Goal: Task Accomplishment & Management: Manage account settings

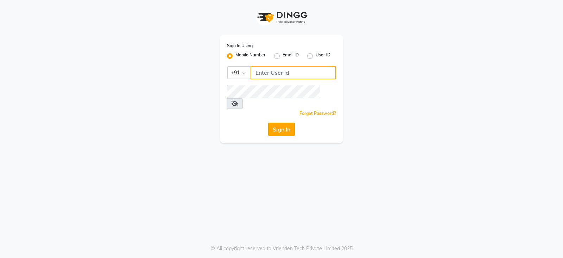
type input "8421447058"
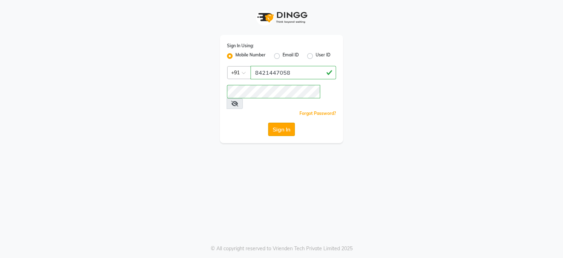
click at [275, 122] on button "Sign In" at bounding box center [281, 128] width 27 height 13
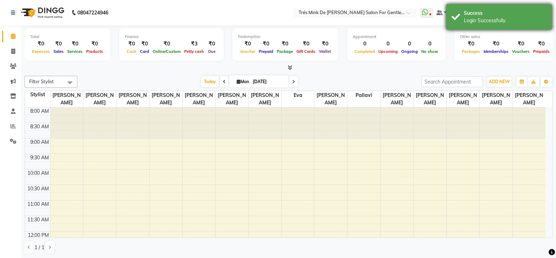
click at [504, 7] on div "Success Login Successfully." at bounding box center [500, 16] width 106 height 25
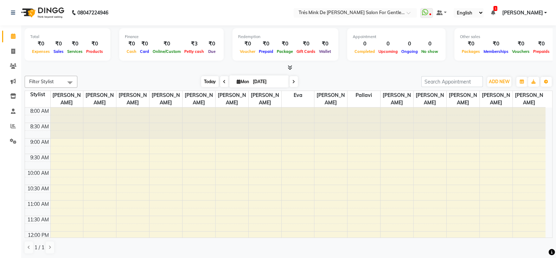
click at [203, 82] on span "Today" at bounding box center [210, 81] width 18 height 11
click at [14, 127] on icon at bounding box center [13, 125] width 5 height 5
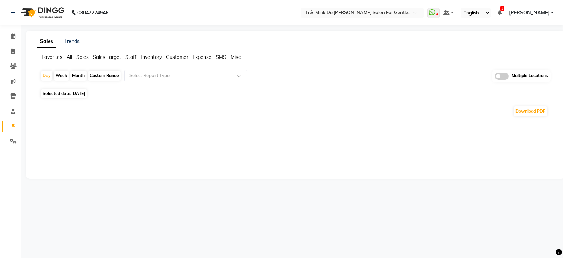
click at [85, 92] on span "[DATE]" at bounding box center [78, 93] width 14 height 5
select select "9"
select select "2025"
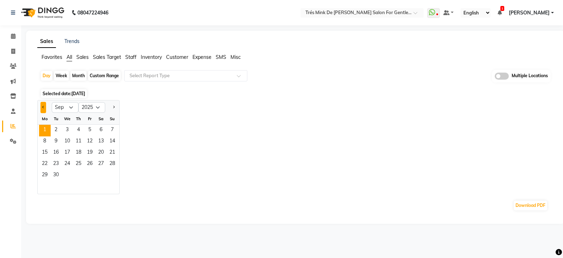
click at [42, 107] on button "Previous month" at bounding box center [43, 107] width 6 height 11
select select "8"
click at [114, 175] on span "31" at bounding box center [112, 175] width 11 height 11
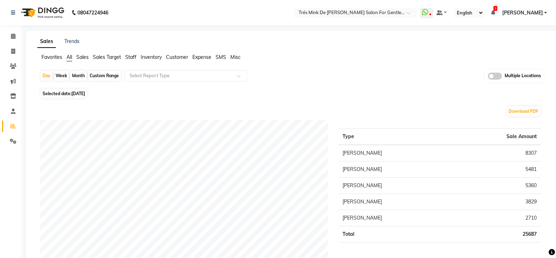
click at [57, 92] on span "Selected date: [DATE]" at bounding box center [64, 93] width 46 height 9
select select "8"
select select "2025"
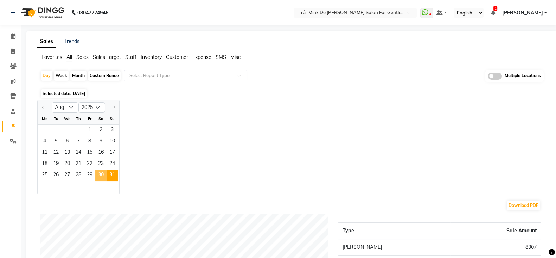
click at [103, 173] on span "30" at bounding box center [100, 175] width 11 height 11
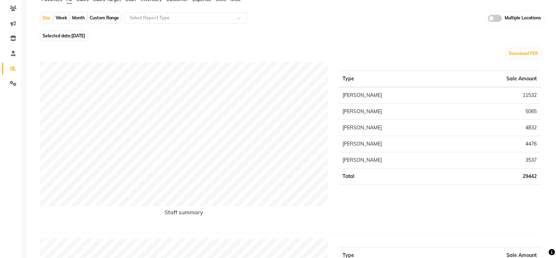
scroll to position [44, 0]
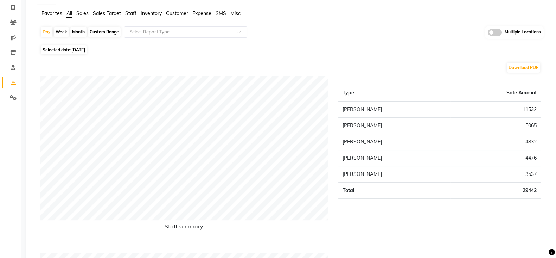
click at [73, 48] on span "[DATE]" at bounding box center [78, 49] width 14 height 5
select select "8"
select select "2025"
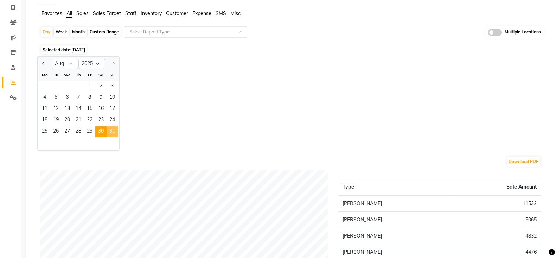
click at [112, 132] on span "31" at bounding box center [112, 131] width 11 height 11
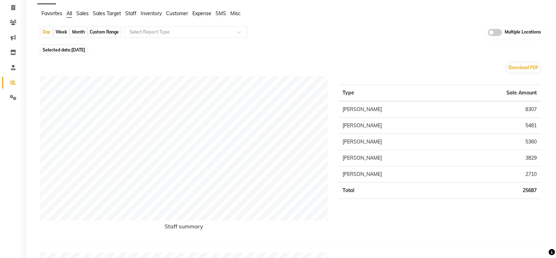
click at [73, 47] on span "[DATE]" at bounding box center [78, 49] width 14 height 5
select select "8"
select select "2025"
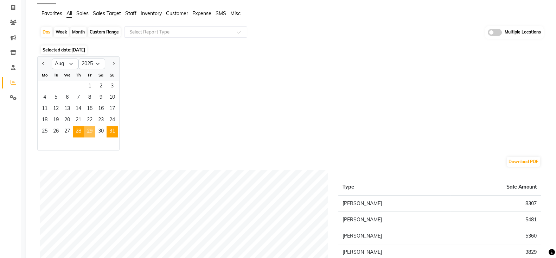
click at [85, 134] on span "29" at bounding box center [89, 131] width 11 height 11
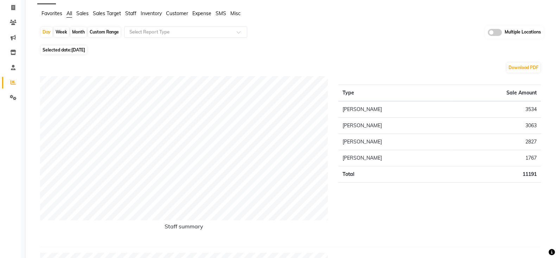
click at [75, 50] on span "[DATE]" at bounding box center [78, 49] width 14 height 5
select select "8"
select select "2025"
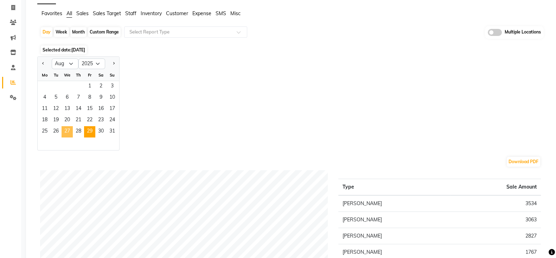
click at [70, 131] on span "27" at bounding box center [67, 131] width 11 height 11
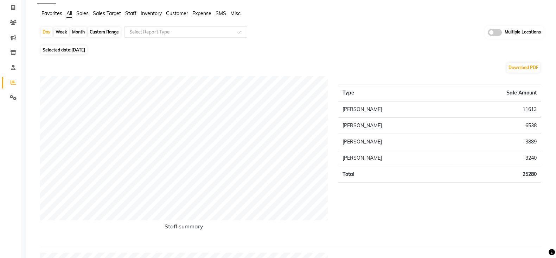
click at [69, 50] on span "Selected date: [DATE]" at bounding box center [64, 49] width 46 height 9
select select "8"
select select "2025"
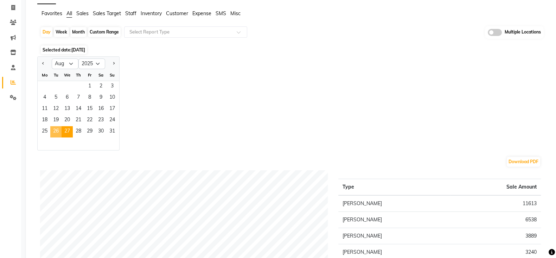
click at [53, 131] on span "26" at bounding box center [55, 131] width 11 height 11
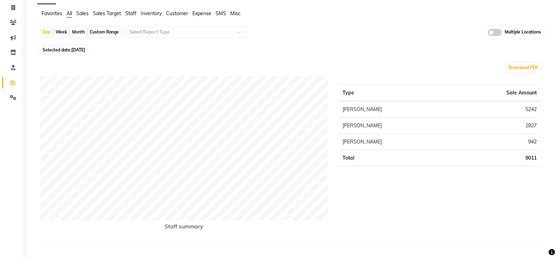
click at [66, 49] on span "Selected date: [DATE]" at bounding box center [64, 49] width 46 height 9
select select "8"
select select "2025"
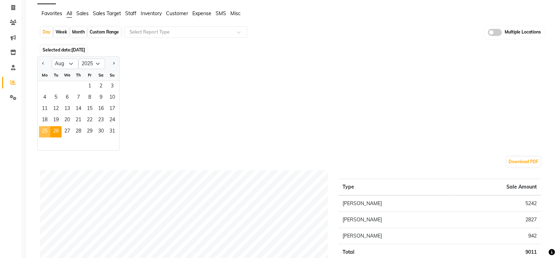
click at [42, 133] on span "25" at bounding box center [44, 131] width 11 height 11
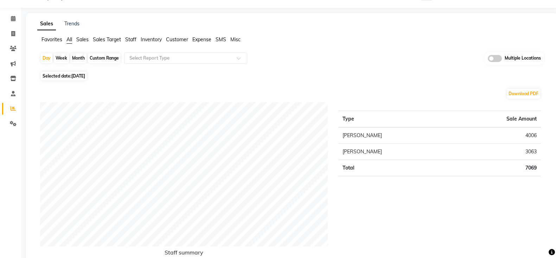
scroll to position [0, 0]
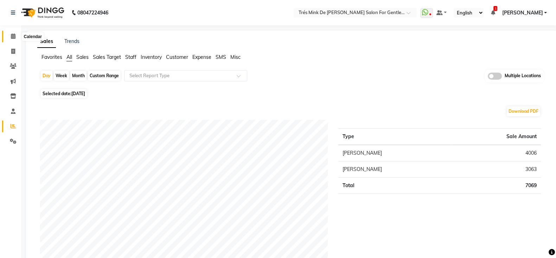
click at [16, 32] on span at bounding box center [13, 36] width 12 height 8
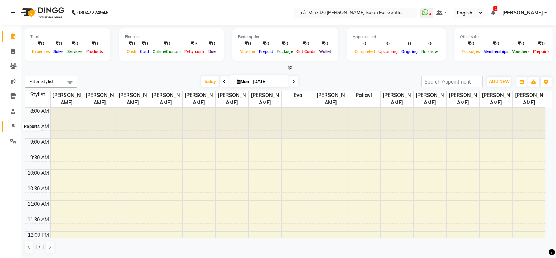
click at [9, 124] on span at bounding box center [13, 126] width 12 height 8
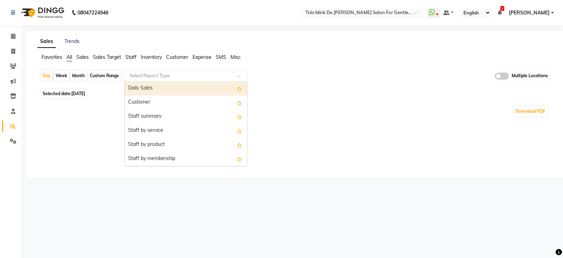
click at [150, 75] on input "text" at bounding box center [178, 75] width 101 height 7
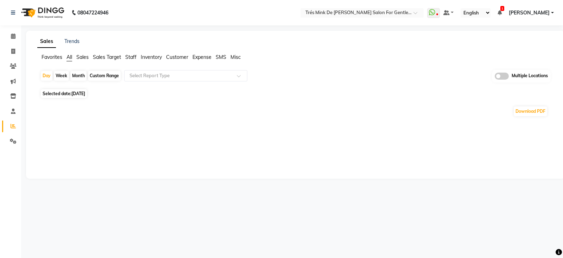
click at [297, 55] on ul "Favorites All Sales Sales Target Staff Inventory Customer Expense SMS Misc" at bounding box center [295, 58] width 516 height 8
click at [76, 43] on link "Trends" at bounding box center [71, 41] width 15 height 6
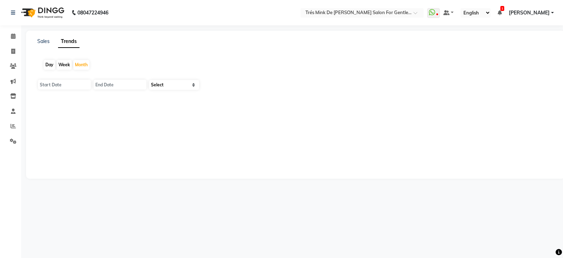
type input "[DATE]"
select select "by_client"
click at [59, 82] on input "[DATE]" at bounding box center [64, 85] width 53 height 10
select select "9"
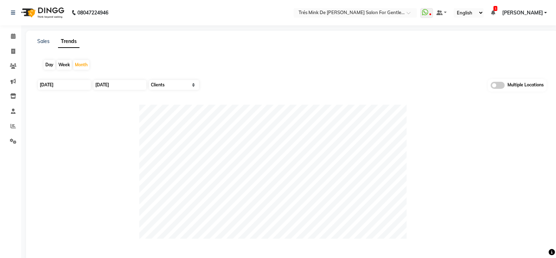
select select "2025"
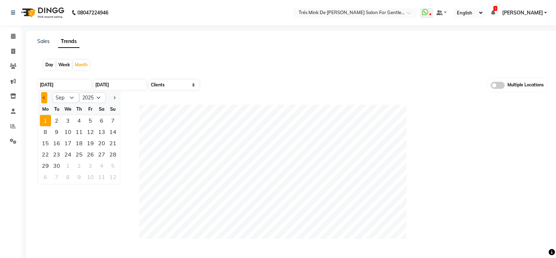
click at [46, 101] on button "Previous month" at bounding box center [44, 97] width 6 height 11
select select "8"
click at [112, 165] on div "31" at bounding box center [112, 165] width 11 height 11
type input "[DATE]"
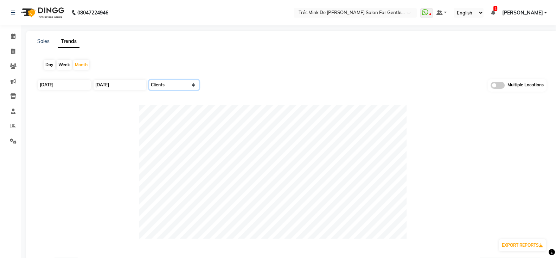
click at [171, 83] on select "Select Sales Clients" at bounding box center [174, 85] width 50 height 10
select select "by_all"
click at [149, 80] on select "Select Sales Clients" at bounding box center [174, 85] width 50 height 10
click at [43, 45] on div "Sales Trends Day Week Month [DATE] [DATE] Select Sales Clients Multiple Locatio…" at bounding box center [292, 179] width 532 height 297
click at [43, 43] on link "Sales" at bounding box center [43, 41] width 12 height 6
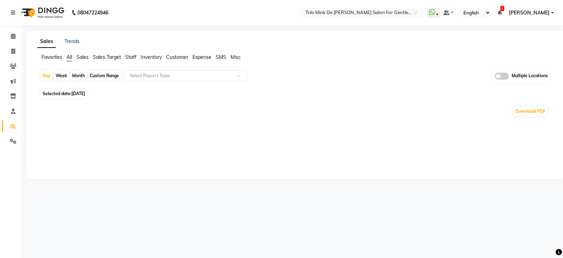
click at [80, 76] on div "Month" at bounding box center [78, 76] width 16 height 10
select select "9"
select select "2025"
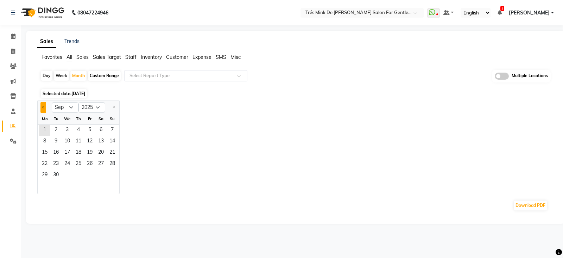
click at [43, 106] on span "Previous month" at bounding box center [43, 107] width 2 height 2
select select "8"
click at [86, 130] on span "1" at bounding box center [89, 130] width 11 height 11
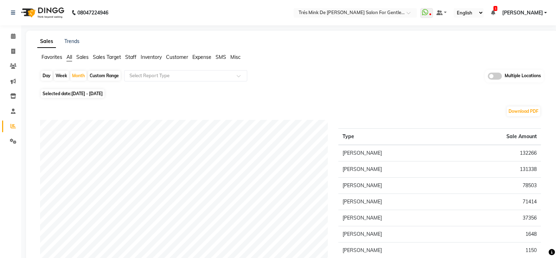
click at [95, 76] on div "Custom Range" at bounding box center [104, 76] width 33 height 10
select select "8"
select select "2025"
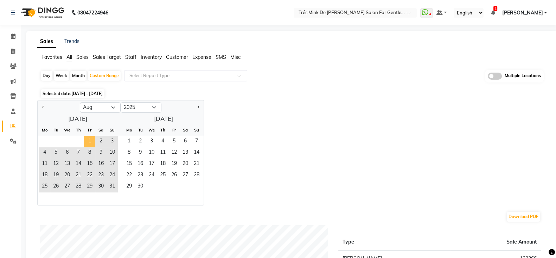
click at [92, 144] on span "1" at bounding box center [89, 141] width 11 height 11
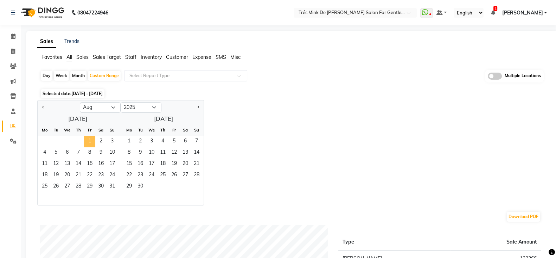
click at [92, 144] on span "1" at bounding box center [89, 141] width 11 height 11
click at [40, 108] on button "Previous month" at bounding box center [43, 107] width 6 height 11
select select "7"
click at [55, 136] on span "1" at bounding box center [55, 141] width 11 height 11
click at [200, 191] on span "31" at bounding box center [196, 186] width 11 height 11
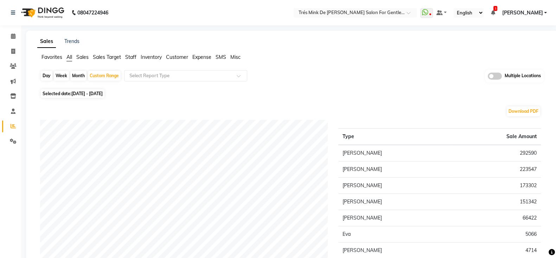
click at [46, 74] on div "Day" at bounding box center [47, 76] width 12 height 10
select select "7"
select select "2025"
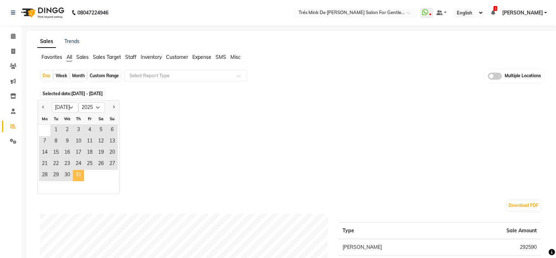
click at [83, 177] on span "31" at bounding box center [78, 175] width 11 height 11
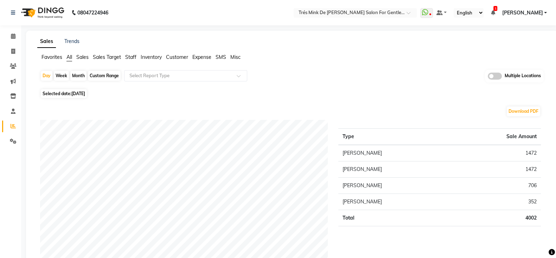
click at [53, 96] on span "Selected date: [DATE]" at bounding box center [64, 93] width 46 height 9
select select "7"
select select "2025"
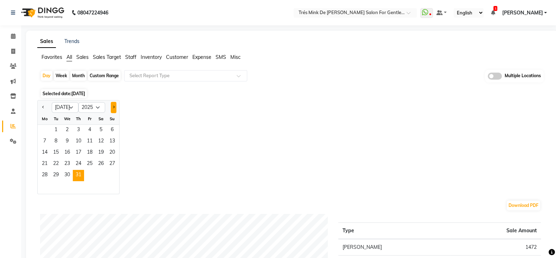
click at [115, 109] on button "Next month" at bounding box center [114, 107] width 6 height 11
click at [112, 106] on button "Next month" at bounding box center [114, 107] width 6 height 11
select select "9"
click at [44, 131] on span "1" at bounding box center [44, 130] width 11 height 11
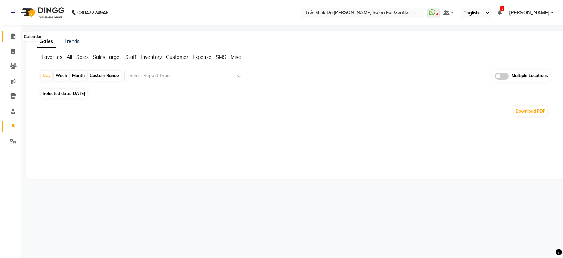
click at [11, 33] on icon at bounding box center [13, 35] width 5 height 5
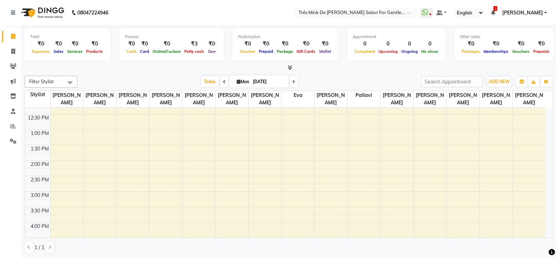
scroll to position [44, 0]
click at [223, 81] on icon at bounding box center [224, 82] width 3 height 4
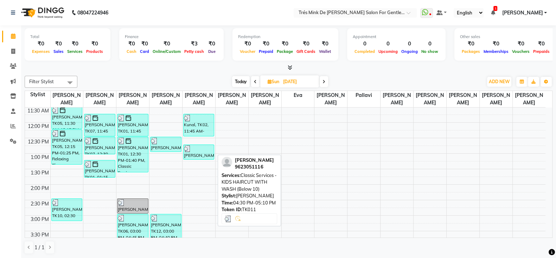
scroll to position [88, 0]
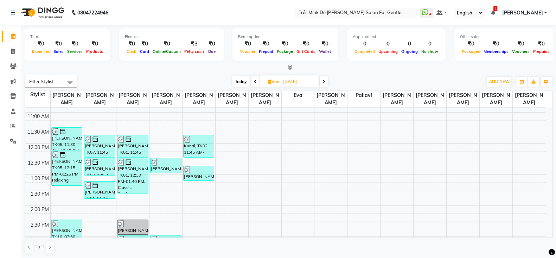
click at [238, 81] on span "Today" at bounding box center [241, 81] width 18 height 11
type input "[DATE]"
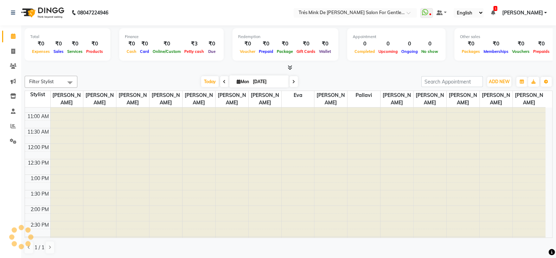
scroll to position [0, 0]
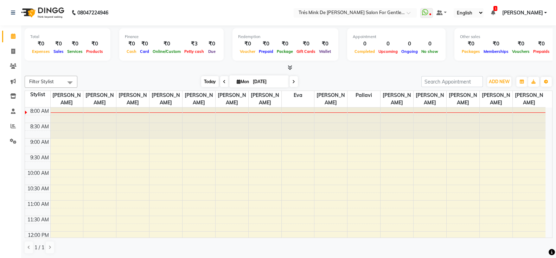
click at [203, 78] on span "Today" at bounding box center [210, 81] width 18 height 11
click at [14, 55] on link "Invoice" at bounding box center [10, 52] width 17 height 12
select select "service"
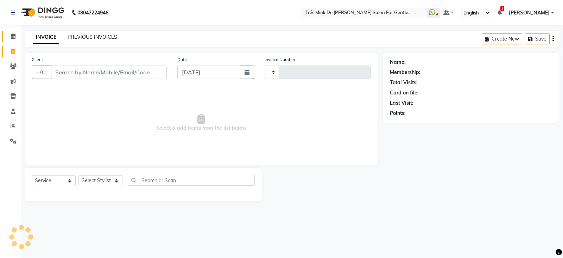
type input "1627"
select select "4236"
click at [80, 38] on link "PREVIOUS INVOICES" at bounding box center [93, 37] width 50 height 6
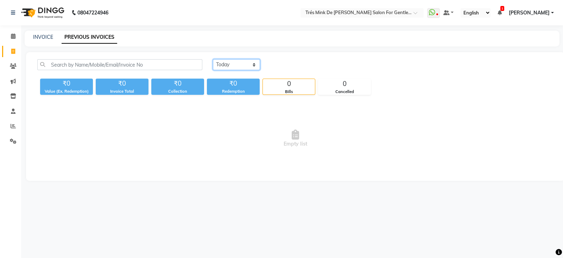
click at [236, 66] on select "[DATE] [DATE] Custom Range" at bounding box center [236, 64] width 47 height 11
click at [213, 59] on select "[DATE] [DATE] Custom Range" at bounding box center [236, 64] width 47 height 11
click at [256, 65] on select "[DATE] [DATE] Custom Range" at bounding box center [236, 64] width 47 height 11
click at [213, 59] on select "[DATE] [DATE] Custom Range" at bounding box center [236, 64] width 47 height 11
click at [248, 66] on select "[DATE] [DATE] Custom Range" at bounding box center [236, 64] width 47 height 11
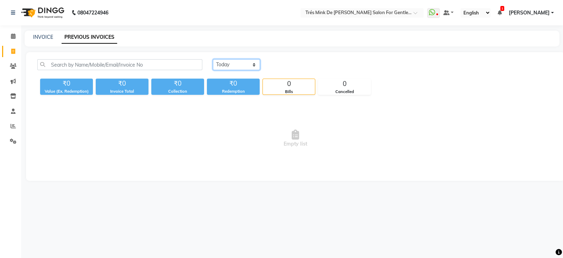
click at [213, 59] on select "[DATE] [DATE] Custom Range" at bounding box center [236, 64] width 47 height 11
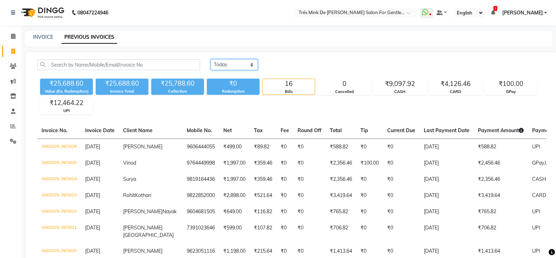
select select "range"
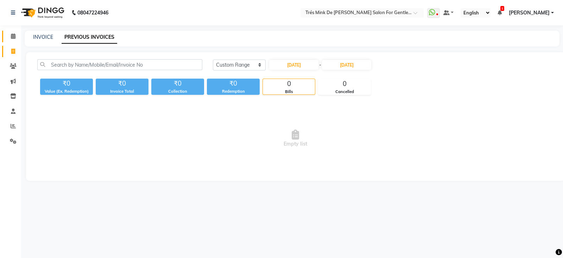
click at [17, 37] on span at bounding box center [13, 36] width 12 height 8
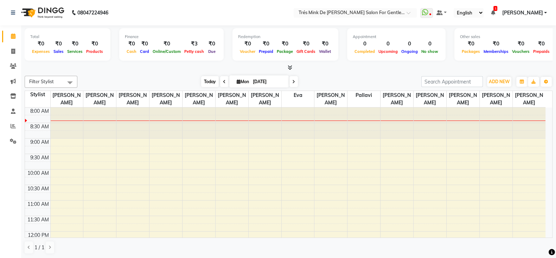
click at [202, 85] on span "Today" at bounding box center [210, 81] width 18 height 11
